Goal: Task Accomplishment & Management: Complete application form

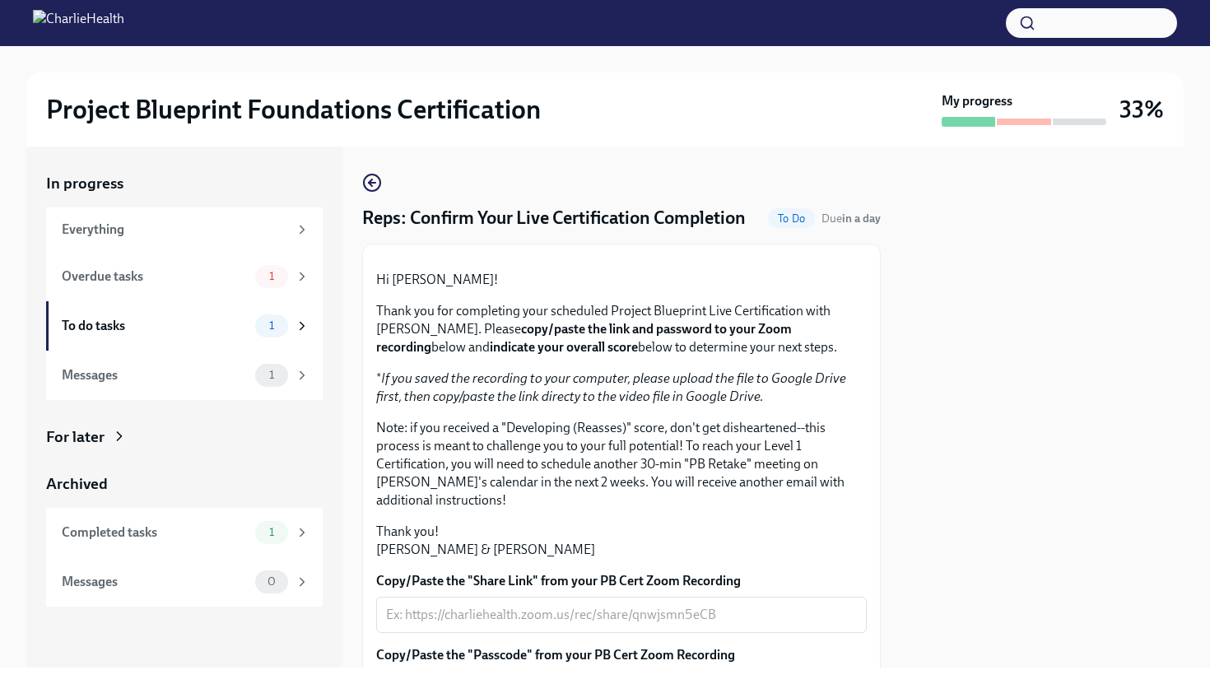
scroll to position [370, 0]
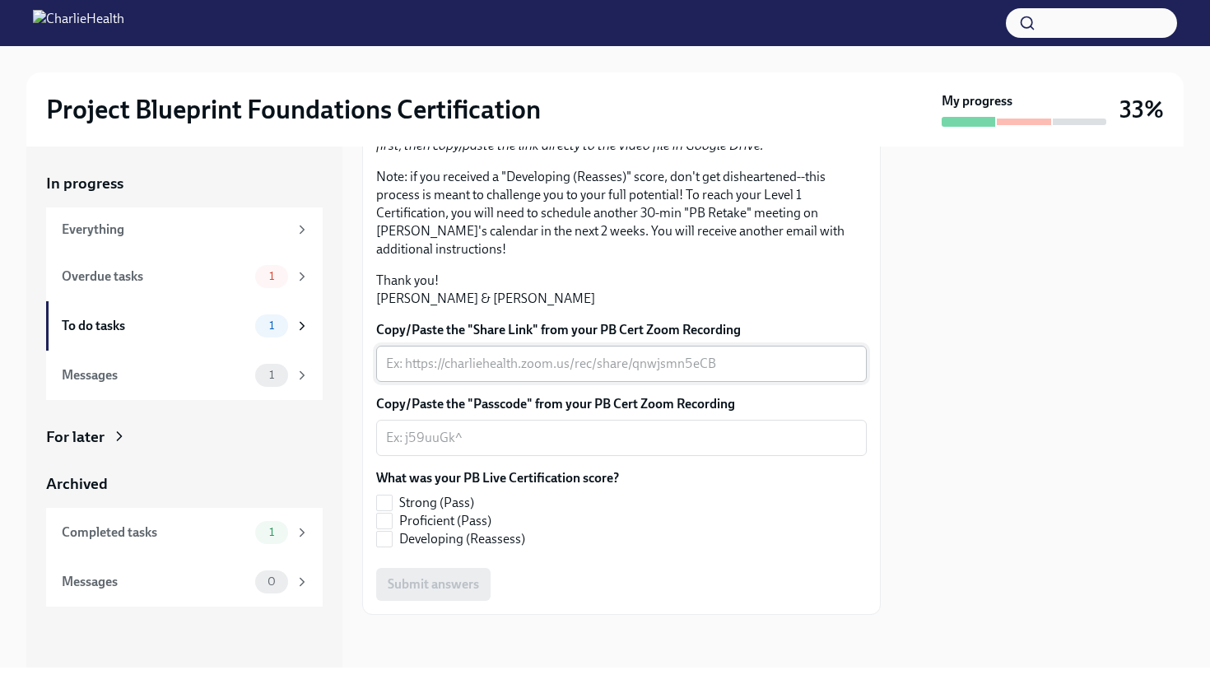
click at [525, 360] on textarea "Copy/Paste the "Share Link" from your PB Cert Zoom Recording" at bounding box center [621, 364] width 471 height 20
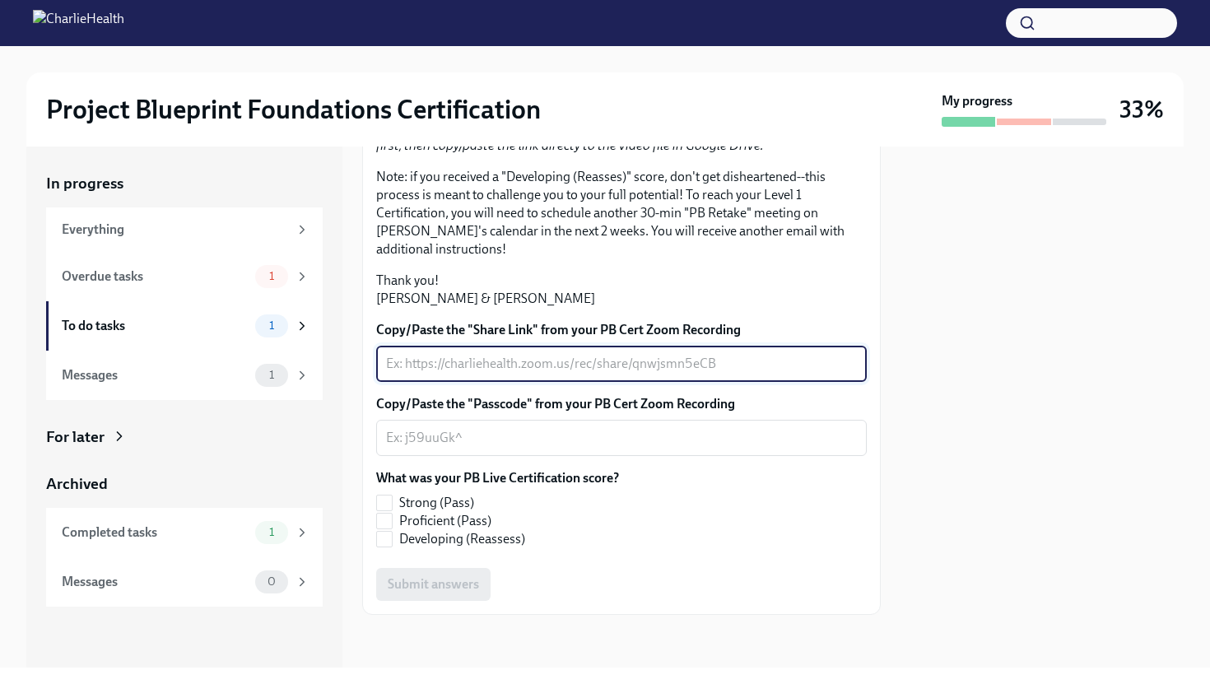
paste textarea "[URL][DOMAIN_NAME]"
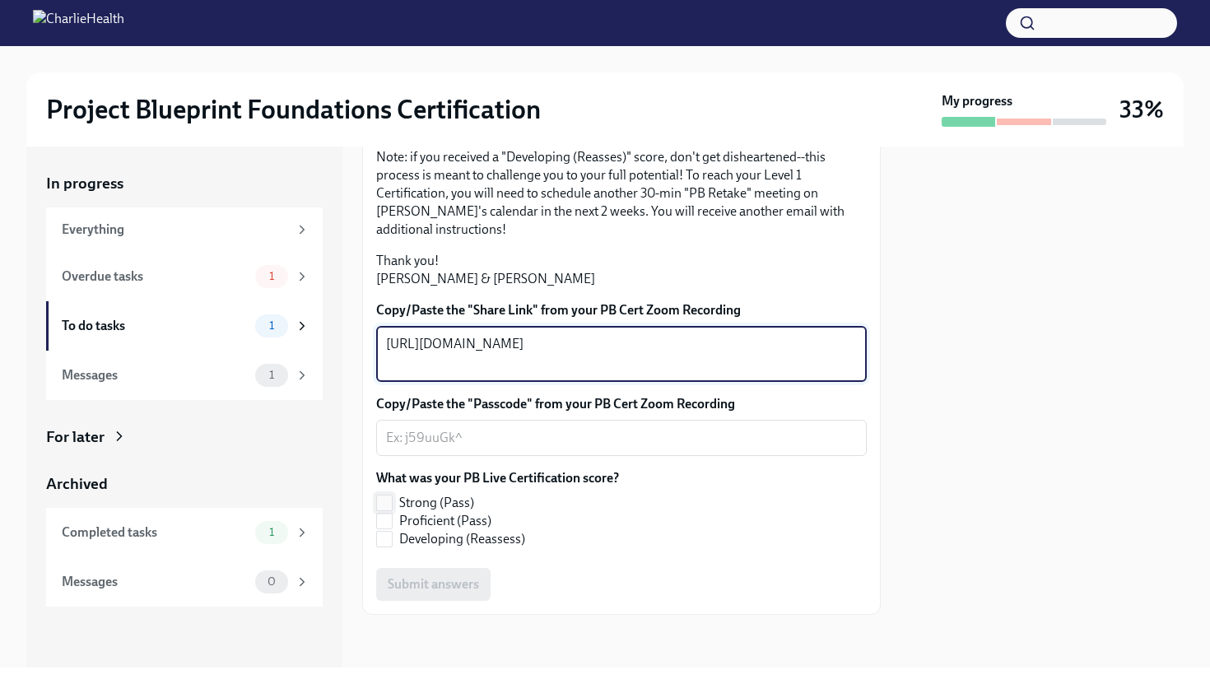
type textarea "[URL][DOMAIN_NAME]"
click at [418, 512] on span "Strong (Pass)" at bounding box center [436, 503] width 75 height 18
click at [392, 510] on input "Strong (Pass)" at bounding box center [384, 503] width 15 height 15
checkbox input "true"
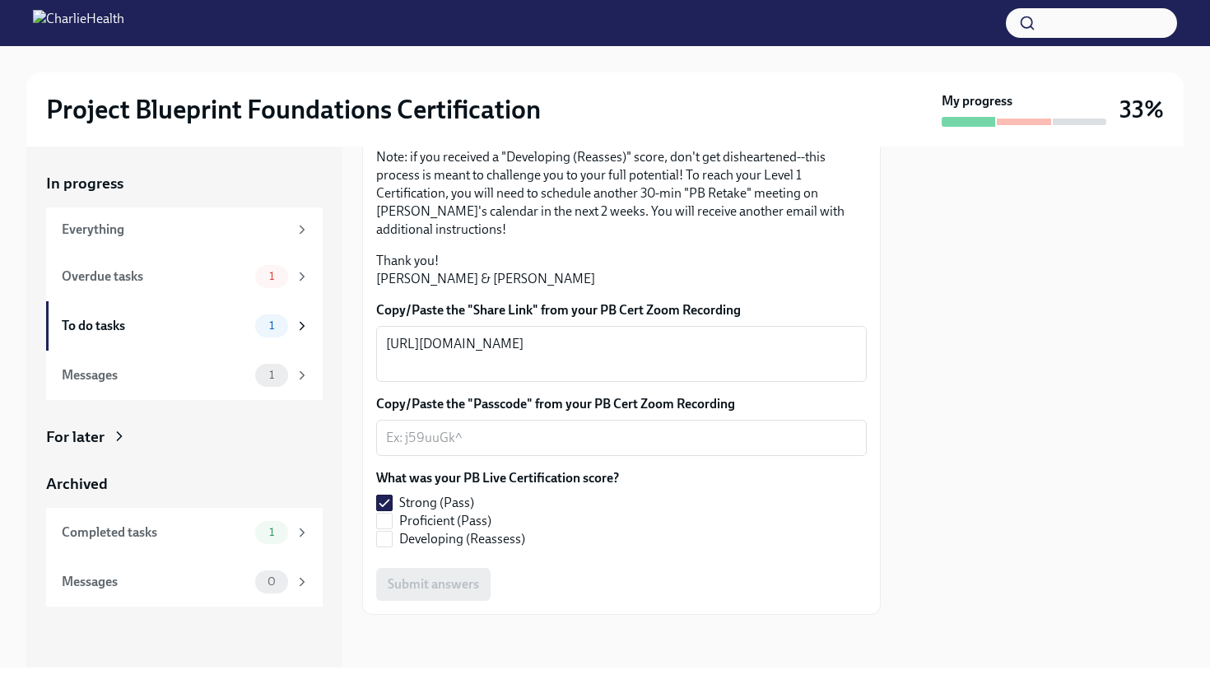
click at [483, 482] on div "Copy/Paste the "Share Link" from your PB Cert Zoom Recording [URL][DOMAIN_NAME]…" at bounding box center [621, 451] width 491 height 300
click at [493, 456] on div "x ​" at bounding box center [621, 438] width 491 height 36
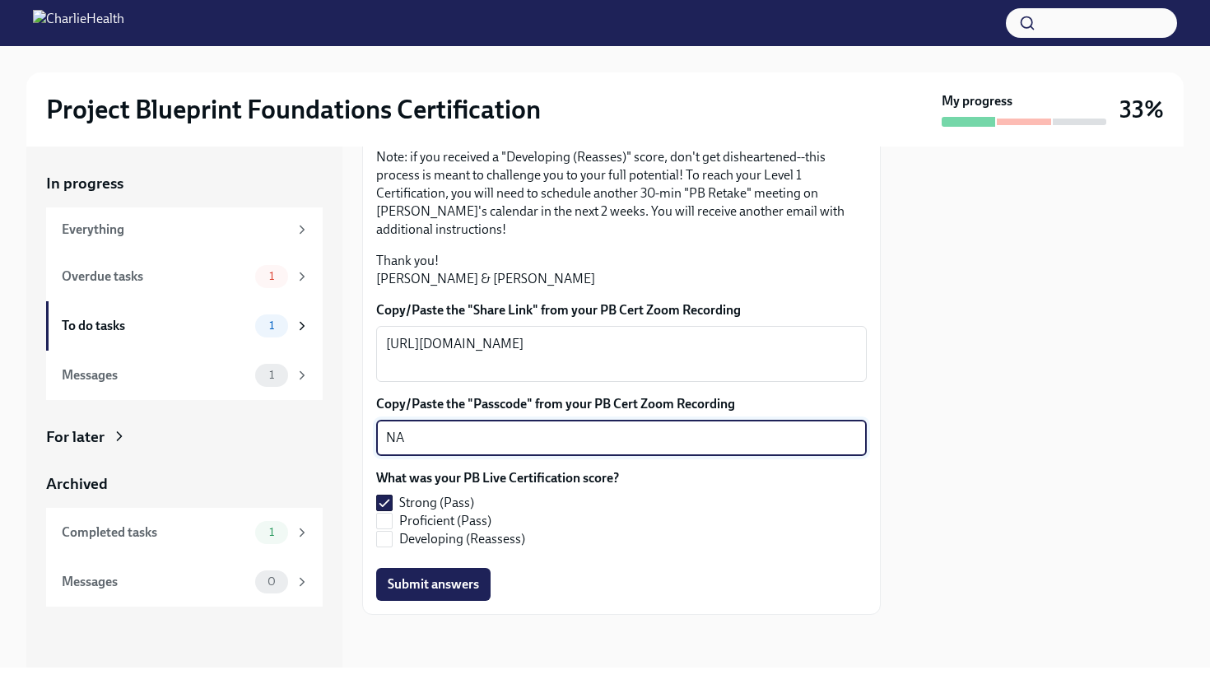
type textarea "NA"
click at [617, 548] on div "Strong (Pass) Proficient (Pass) Developing (Reassess)" at bounding box center [497, 521] width 243 height 54
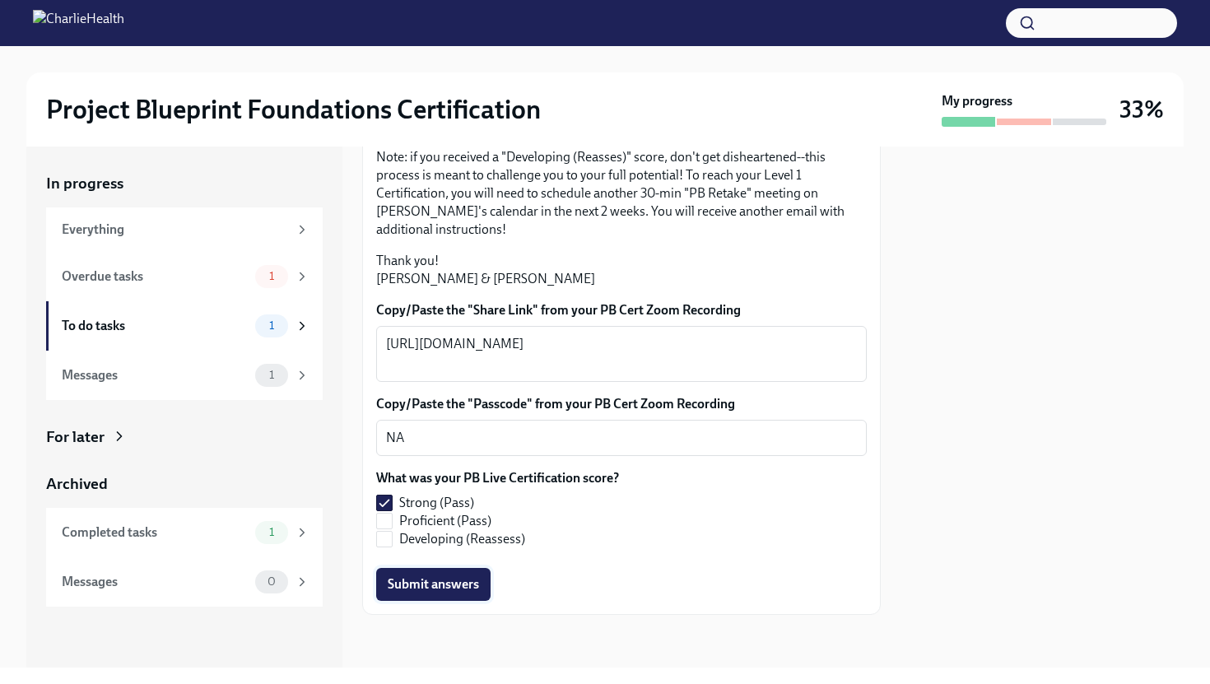
click at [472, 593] on span "Submit answers" at bounding box center [433, 584] width 91 height 16
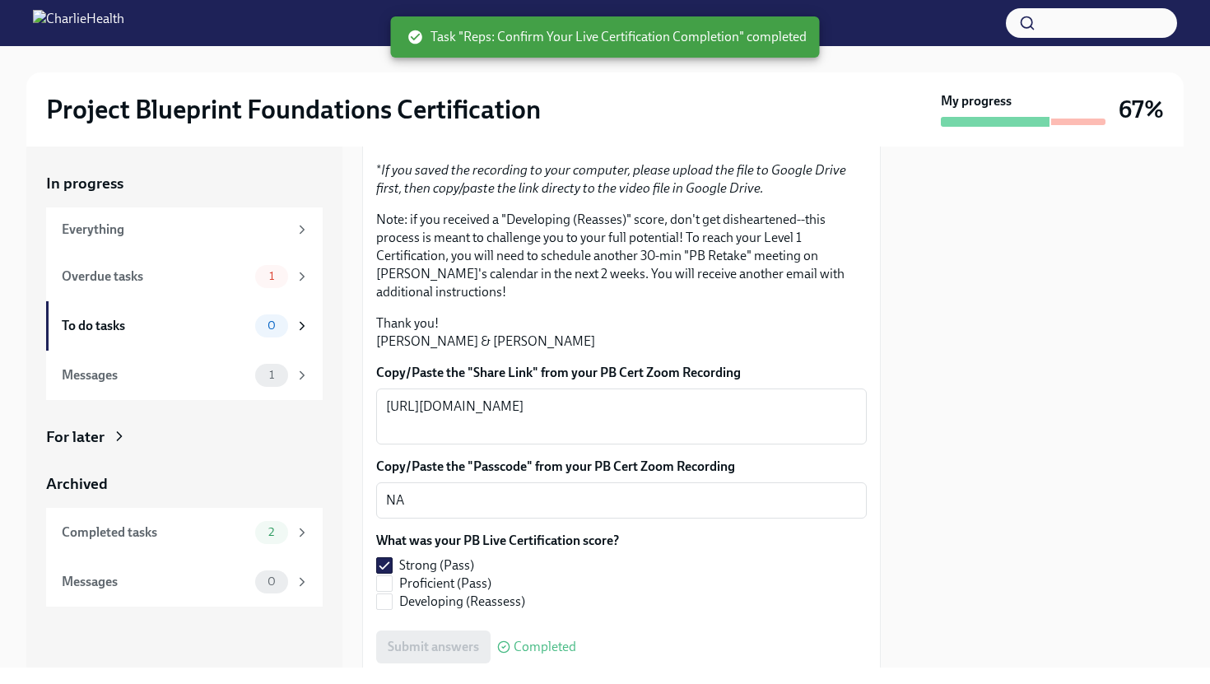
scroll to position [324, 0]
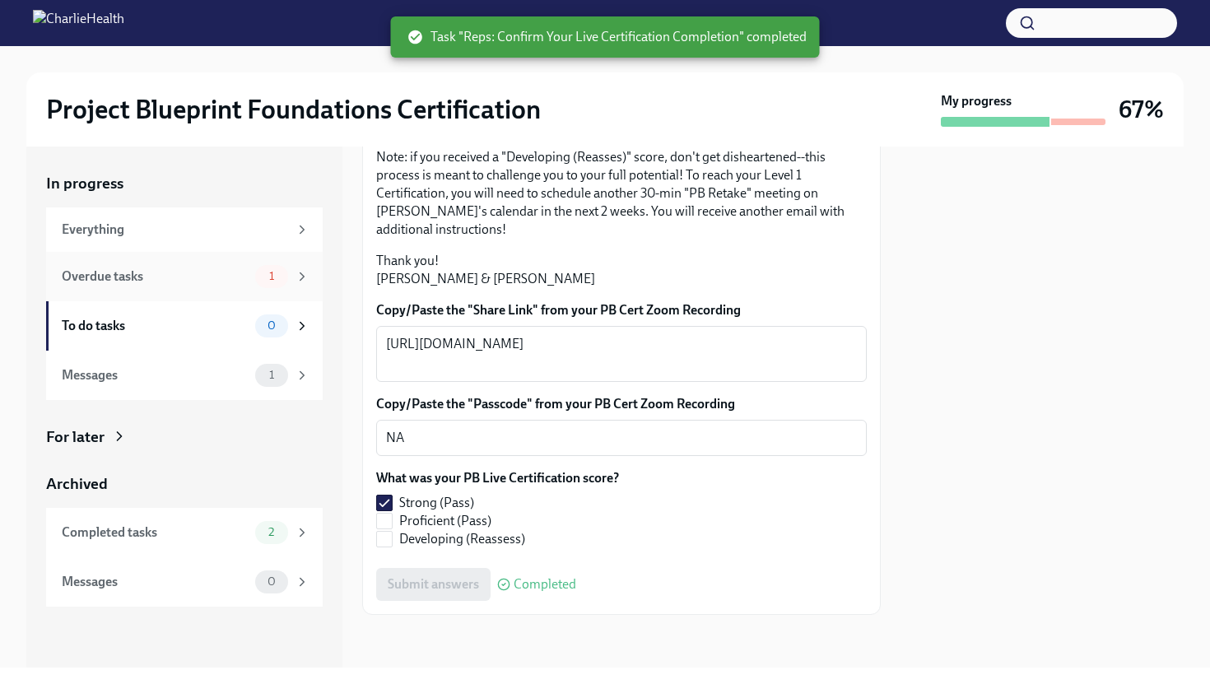
click at [251, 286] on div "Overdue tasks 1" at bounding box center [186, 276] width 248 height 23
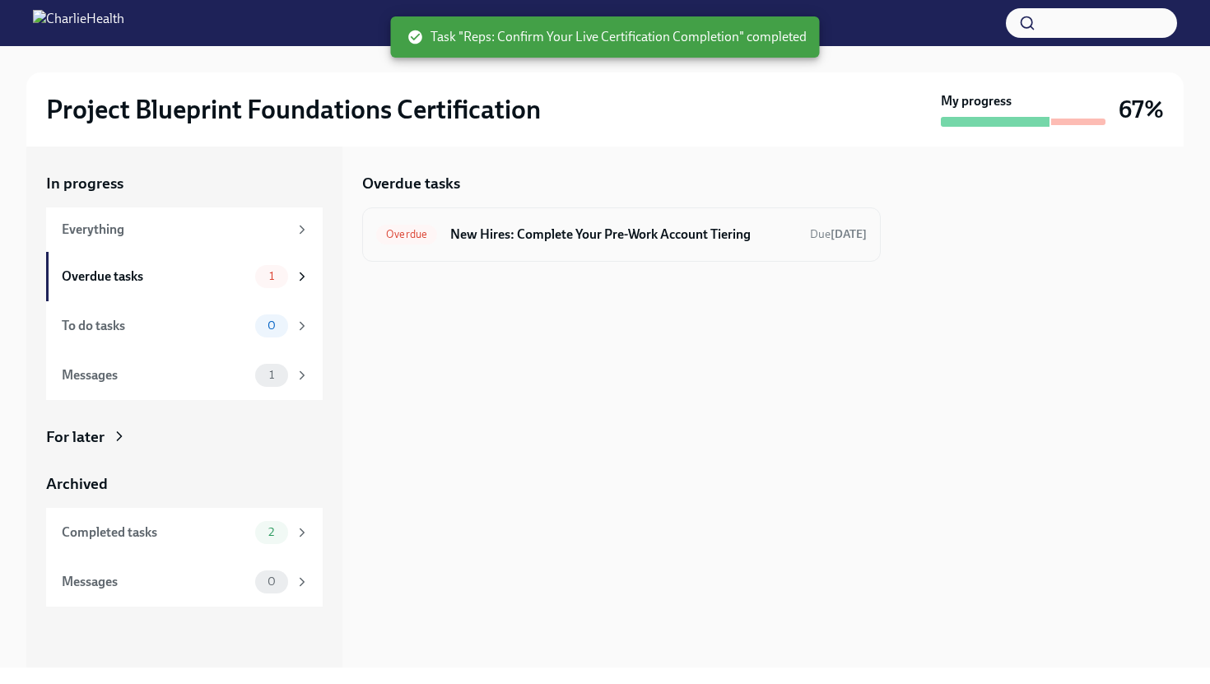
click at [573, 226] on h6 "New Hires: Complete Your Pre-Work Account Tiering" at bounding box center [623, 235] width 347 height 18
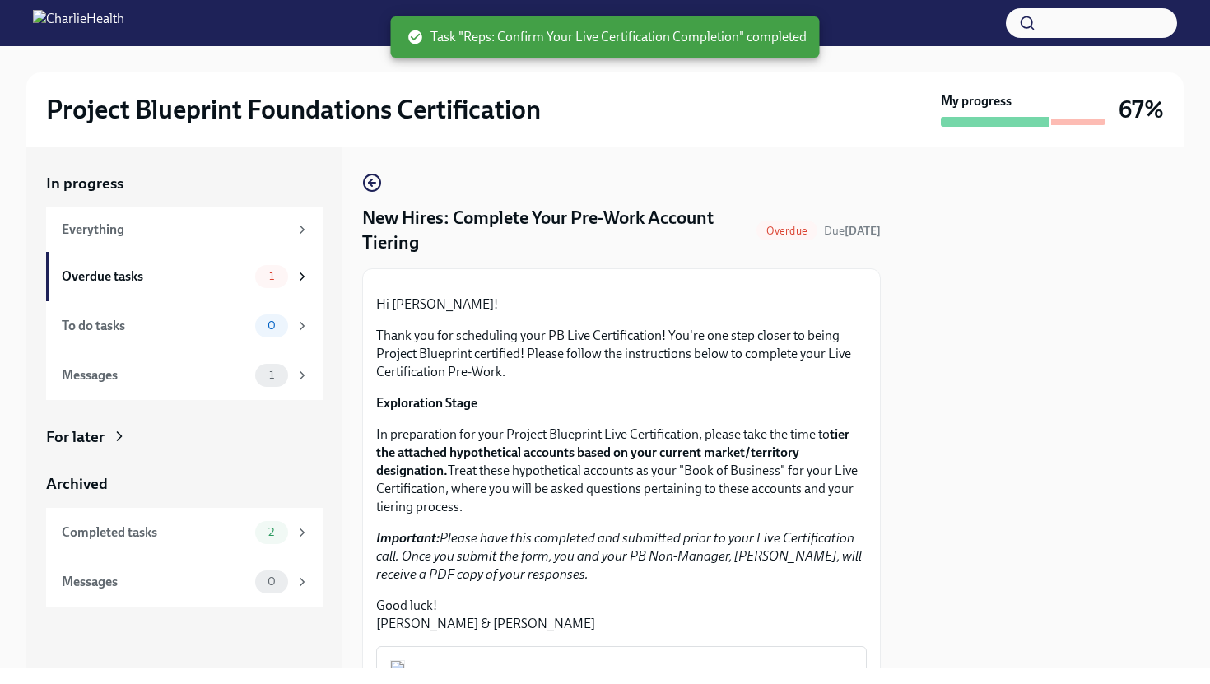
scroll to position [382, 0]
